Goal: Find specific page/section

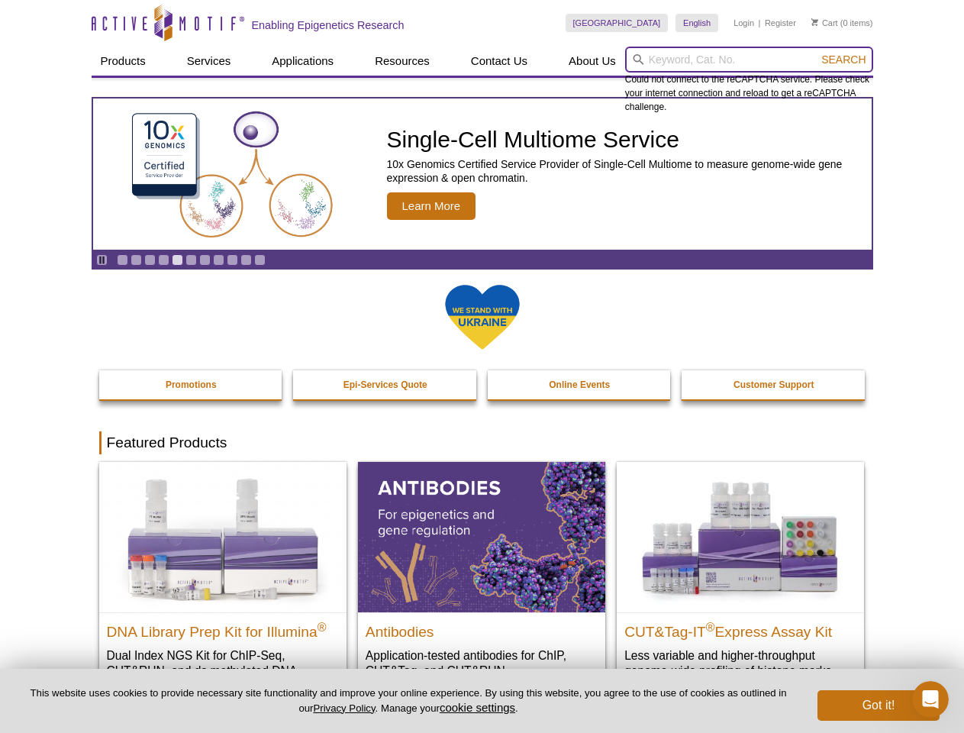
click at [749, 60] on input "search" at bounding box center [749, 60] width 248 height 26
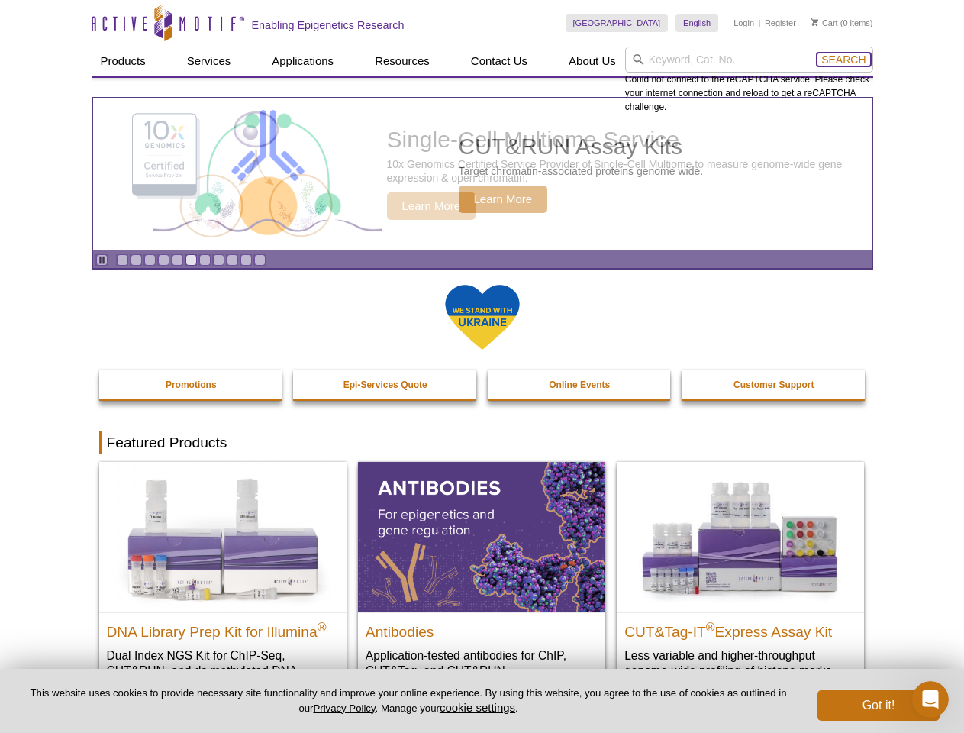
click at [843, 60] on span "Search" at bounding box center [843, 59] width 44 height 12
click at [102, 259] on icon "Pause" at bounding box center [102, 260] width 10 height 10
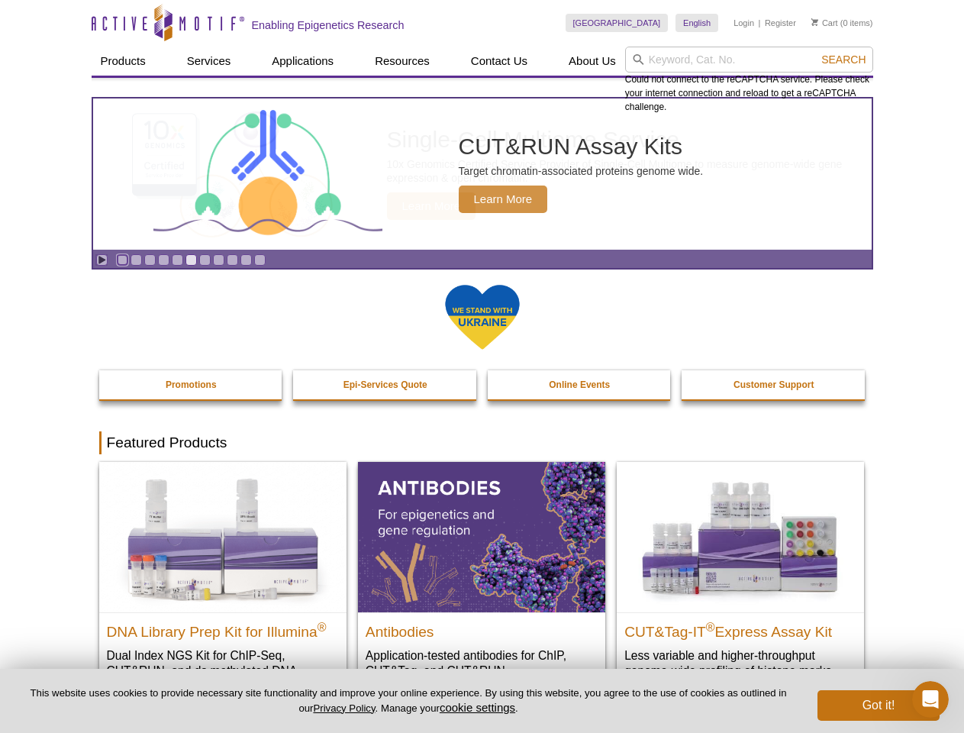
click at [122, 259] on link "Go to slide 1" at bounding box center [122, 259] width 11 height 11
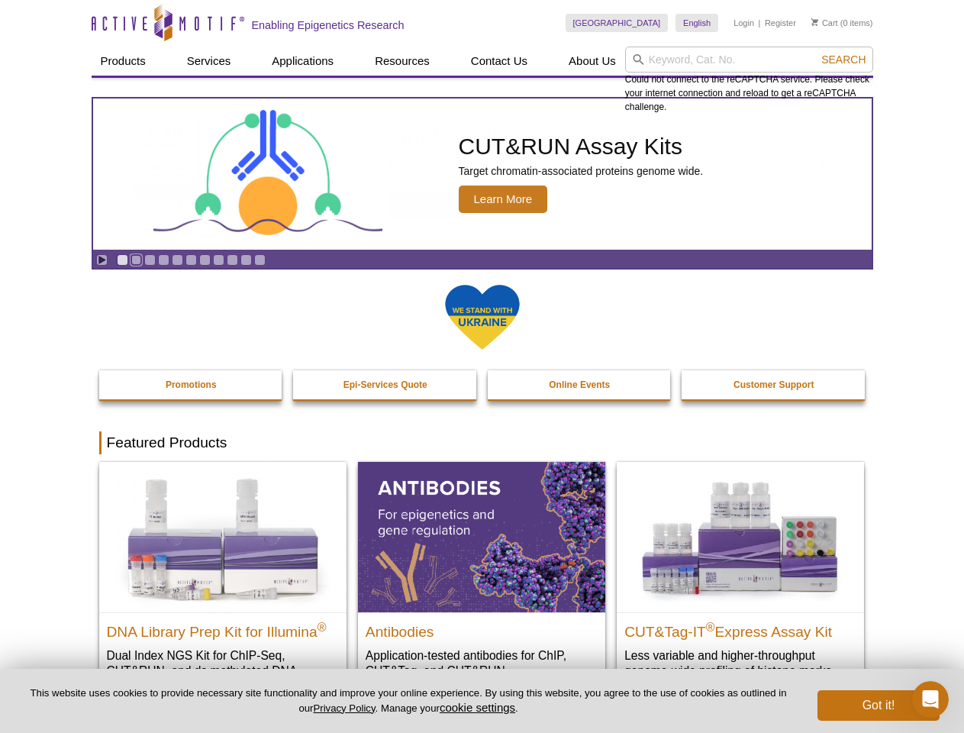
click at [136, 259] on link "Go to slide 2" at bounding box center [136, 259] width 11 height 11
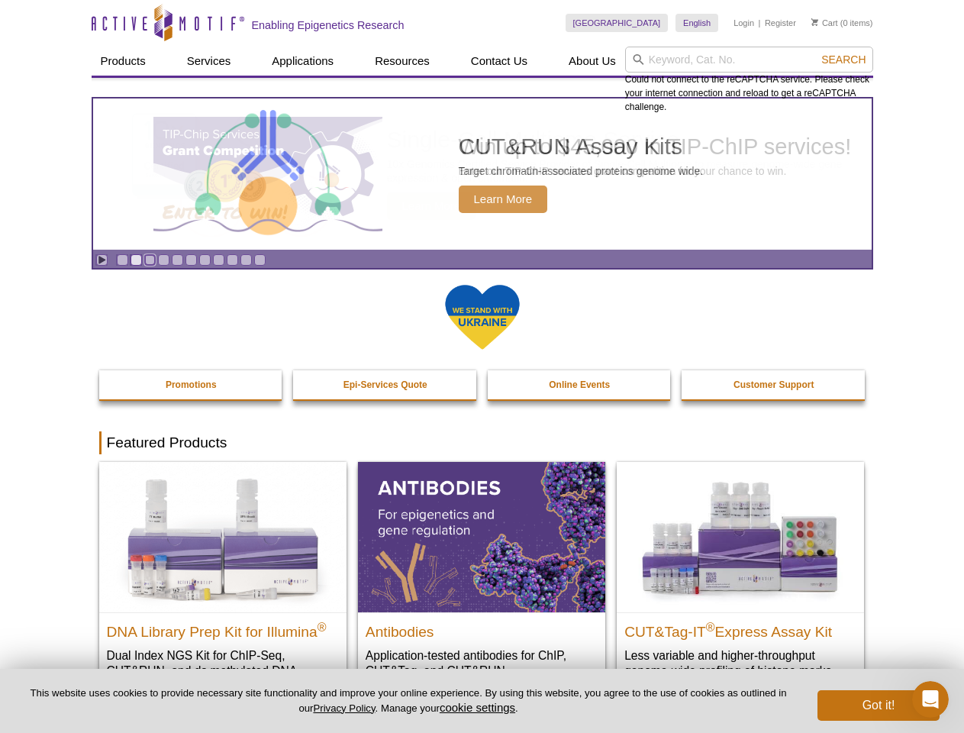
click at [150, 259] on link "Go to slide 3" at bounding box center [149, 259] width 11 height 11
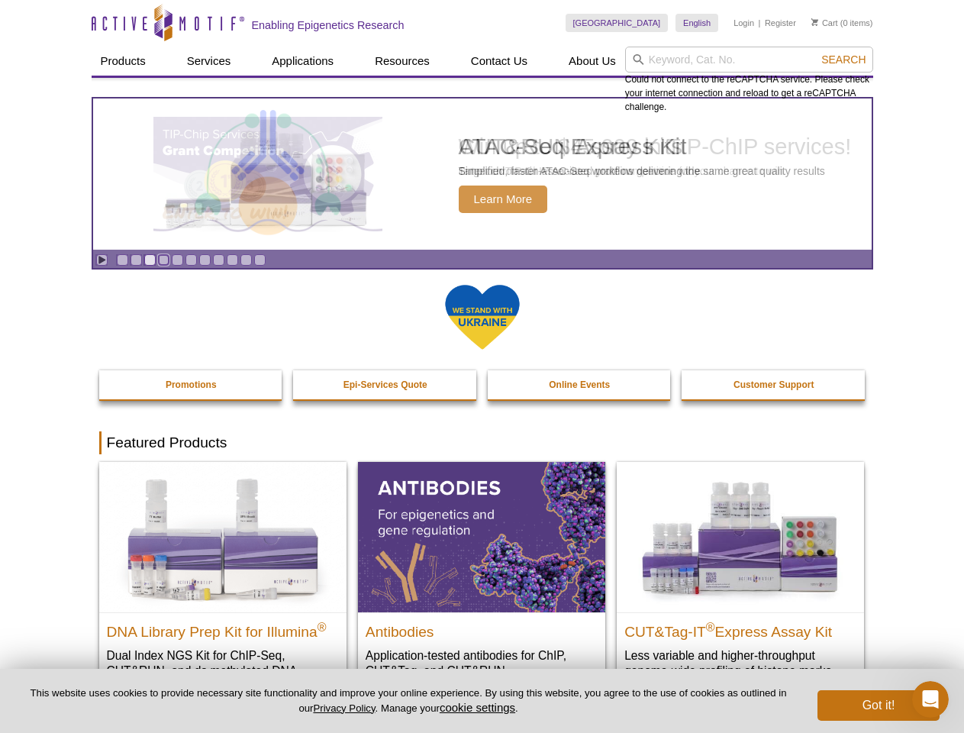
click at [163, 259] on link "Go to slide 4" at bounding box center [163, 259] width 11 height 11
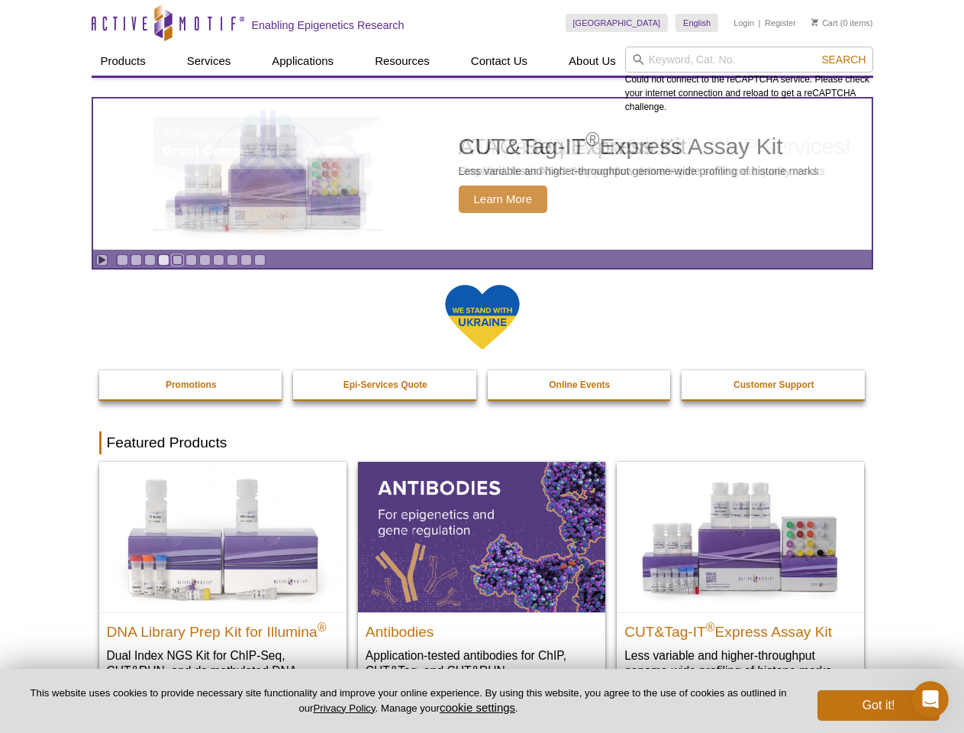
click at [177, 259] on link "Go to slide 5" at bounding box center [177, 259] width 11 height 11
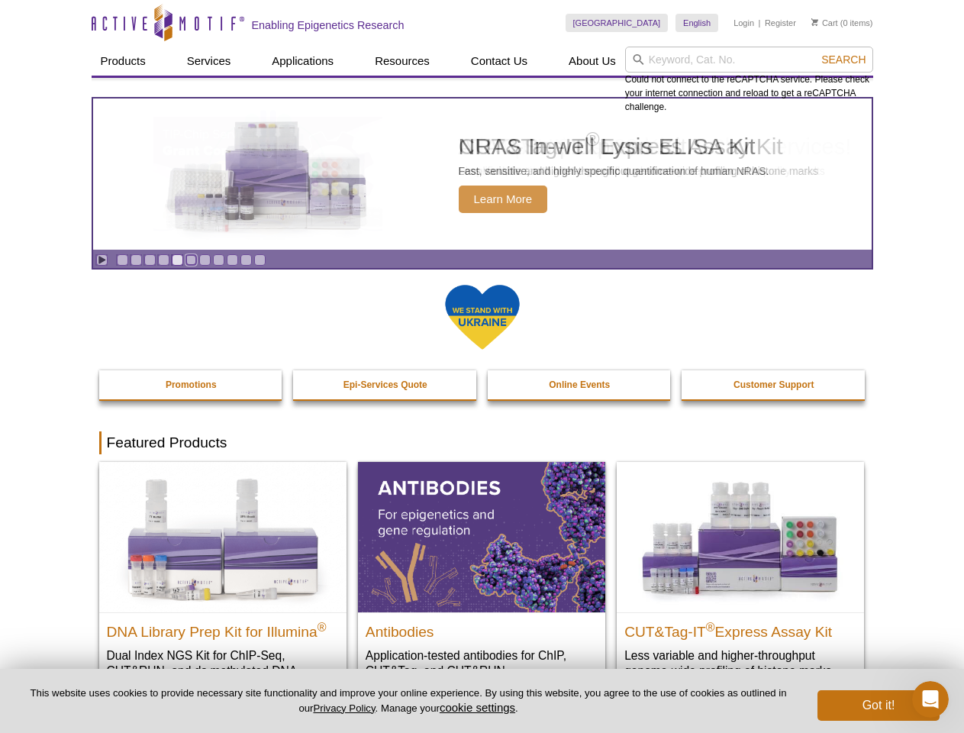
click at [191, 259] on link "Go to slide 6" at bounding box center [190, 259] width 11 height 11
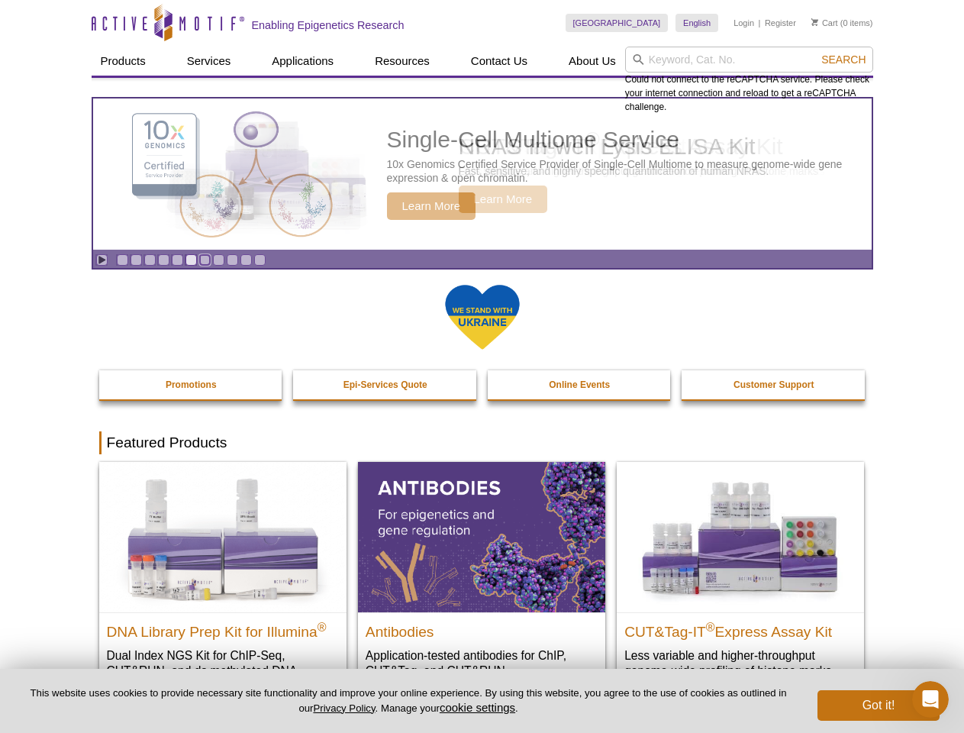
click at [205, 259] on link "Go to slide 7" at bounding box center [204, 259] width 11 height 11
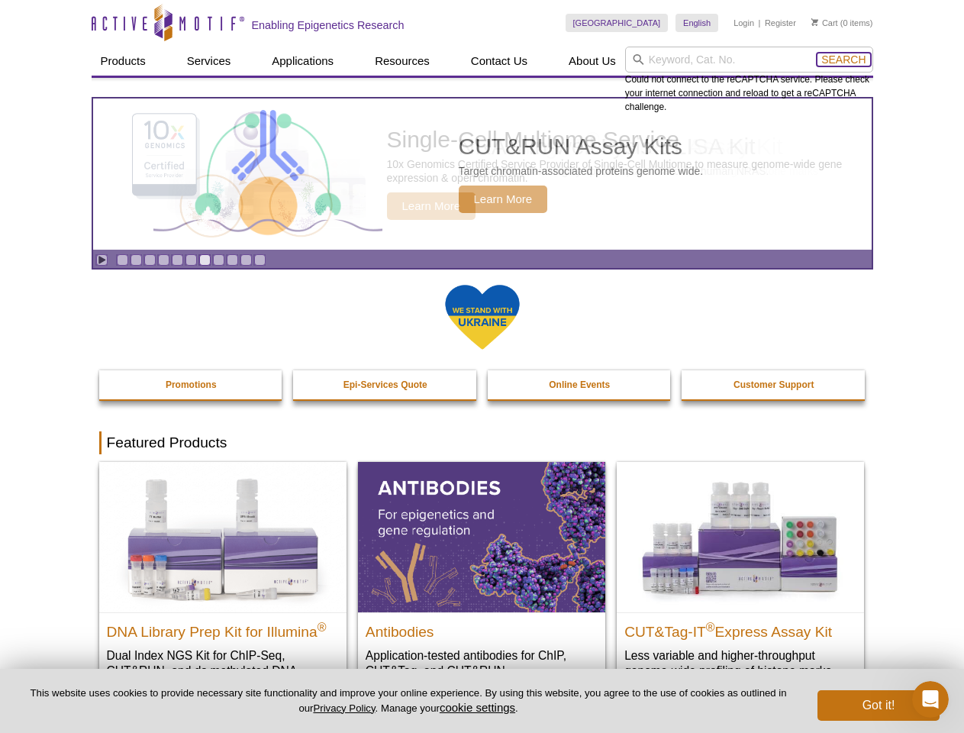
click at [843, 60] on span "Search" at bounding box center [843, 59] width 44 height 12
